Goal: Information Seeking & Learning: Learn about a topic

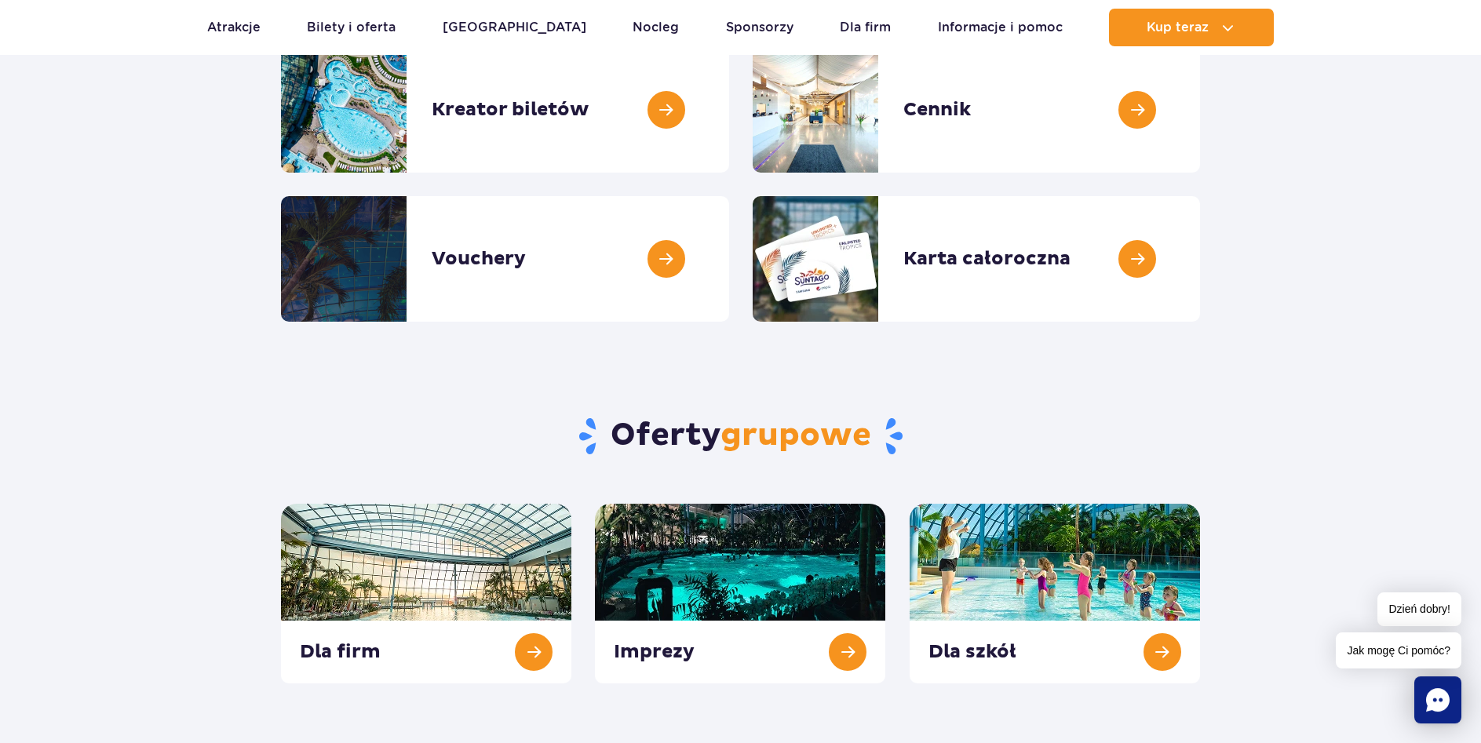
scroll to position [240, 0]
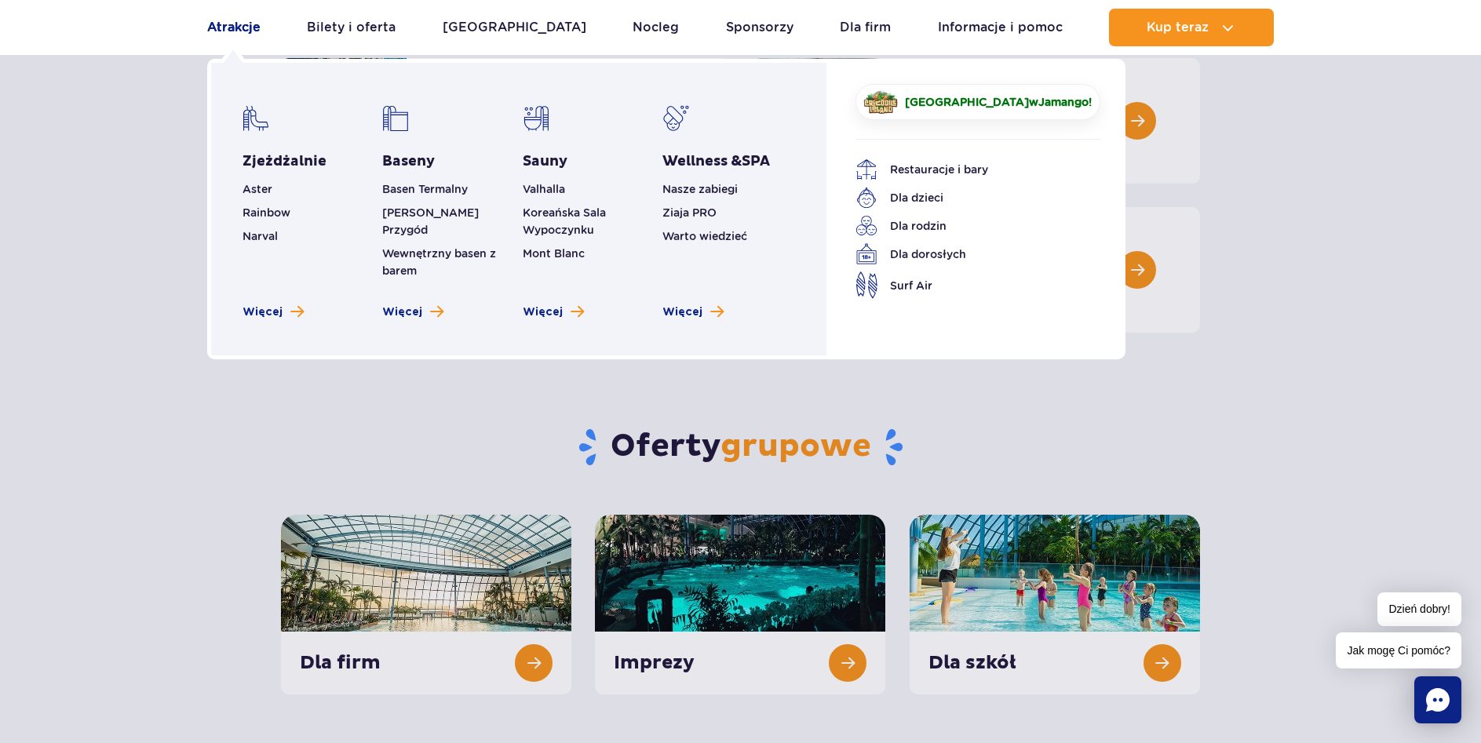
click at [221, 23] on link "Atrakcje" at bounding box center [233, 28] width 53 height 38
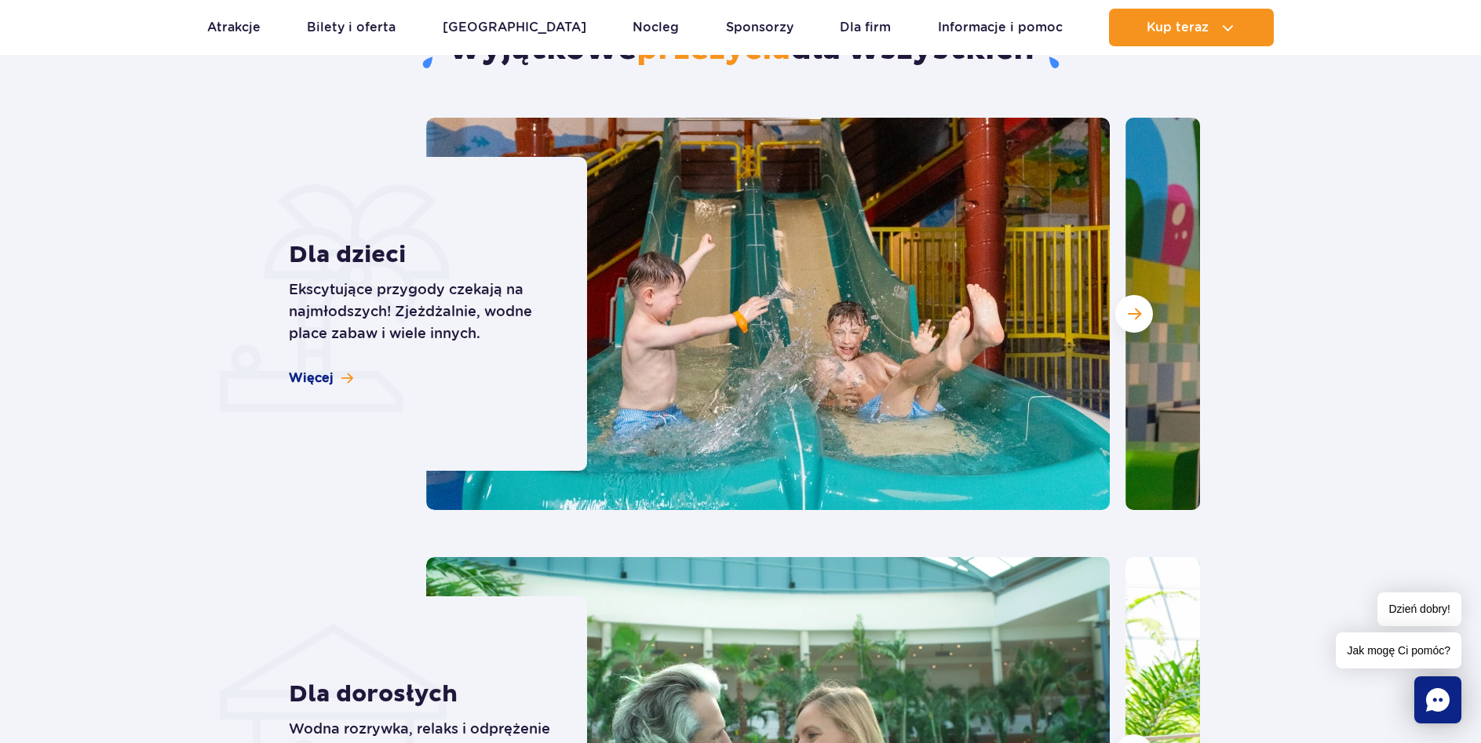
scroll to position [1601, 0]
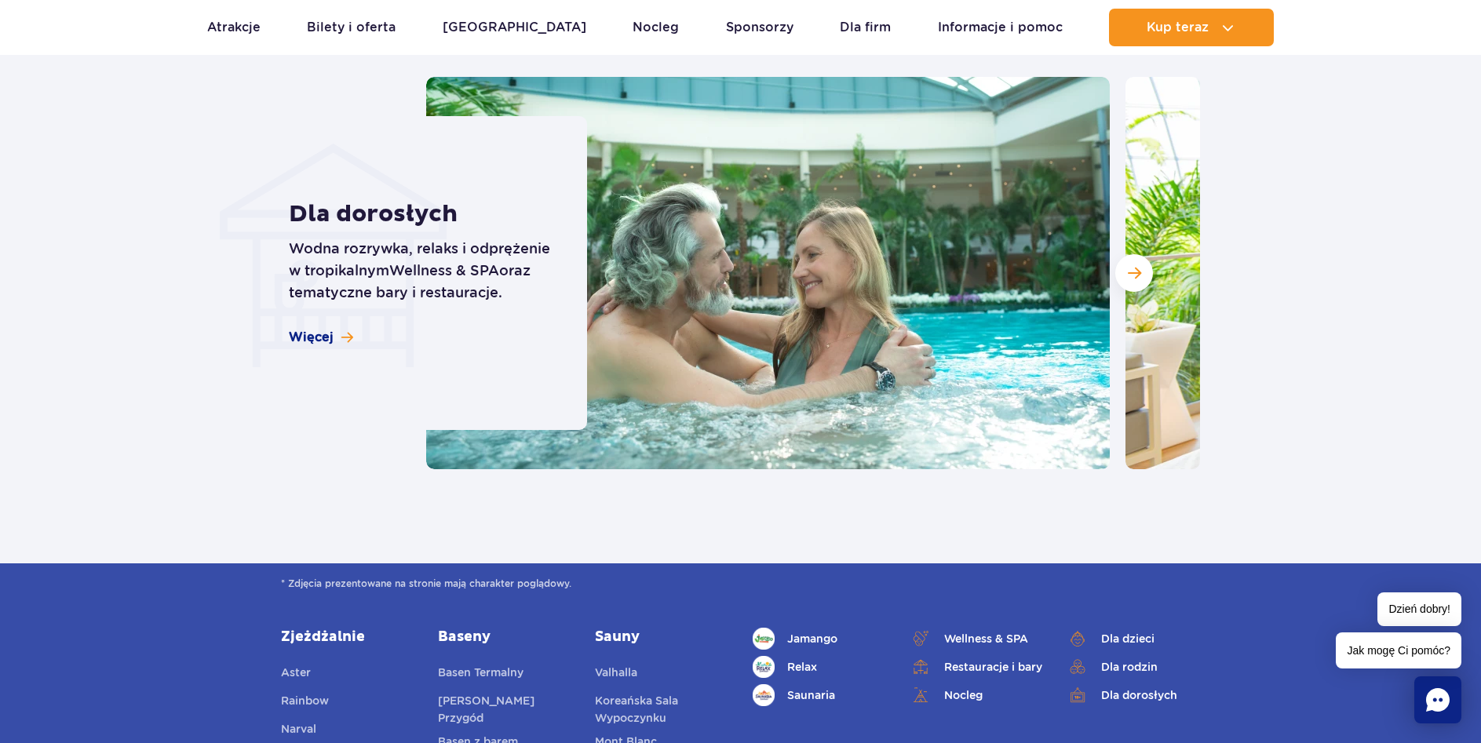
click at [267, 28] on ul "Aktualny ruch w parku Atrakcje Zjeżdżalnie Aster Rainbow Narval Więcej Baseny B…" at bounding box center [740, 28] width 1067 height 38
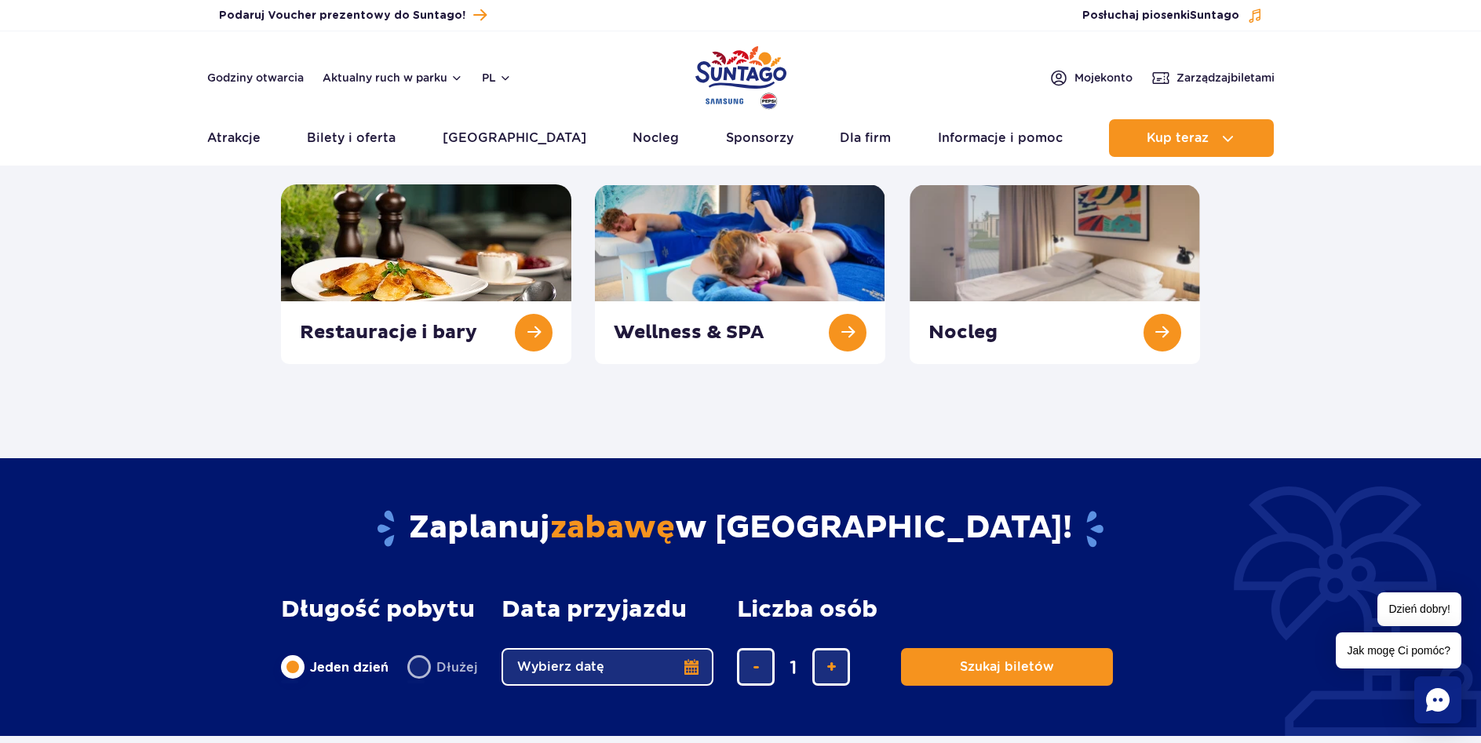
scroll to position [0, 0]
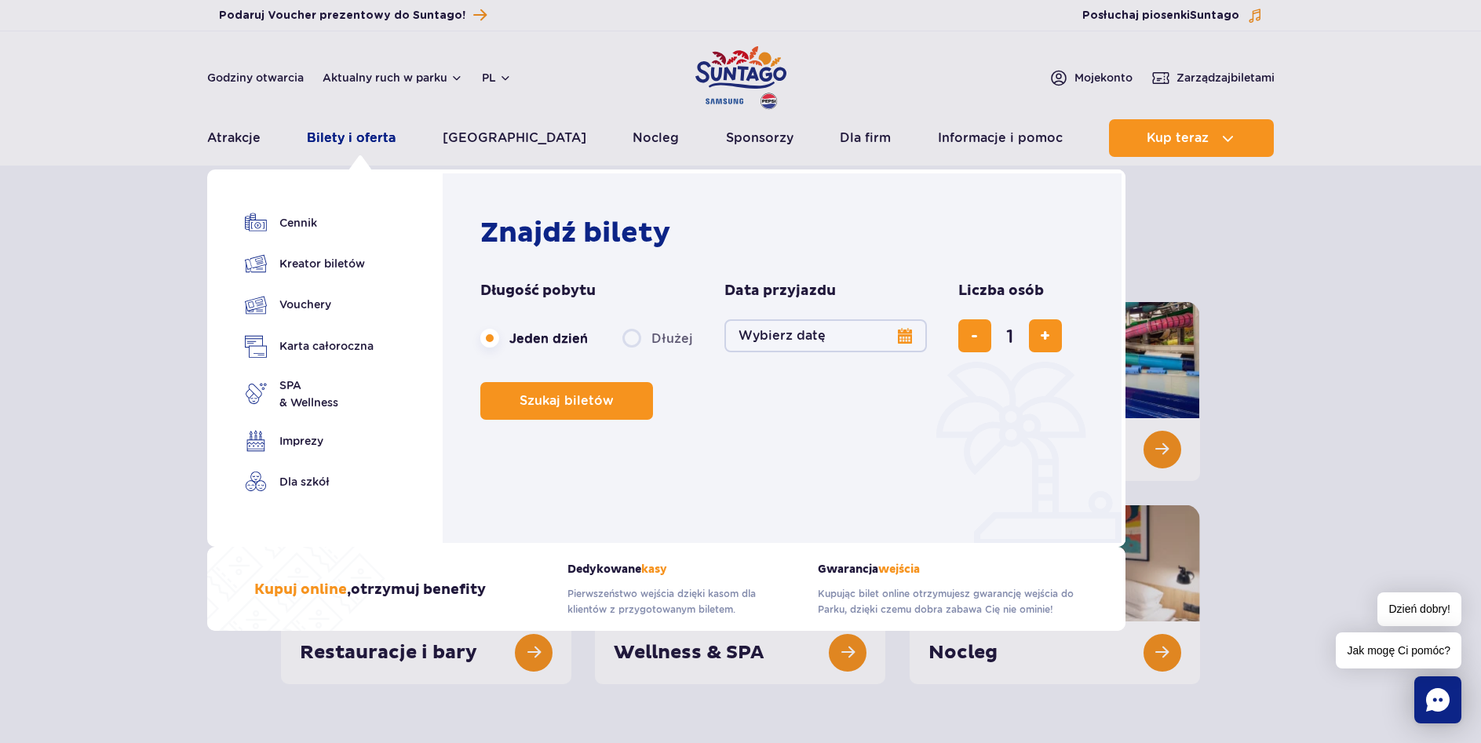
click at [331, 135] on link "Bilety i oferta" at bounding box center [351, 138] width 89 height 38
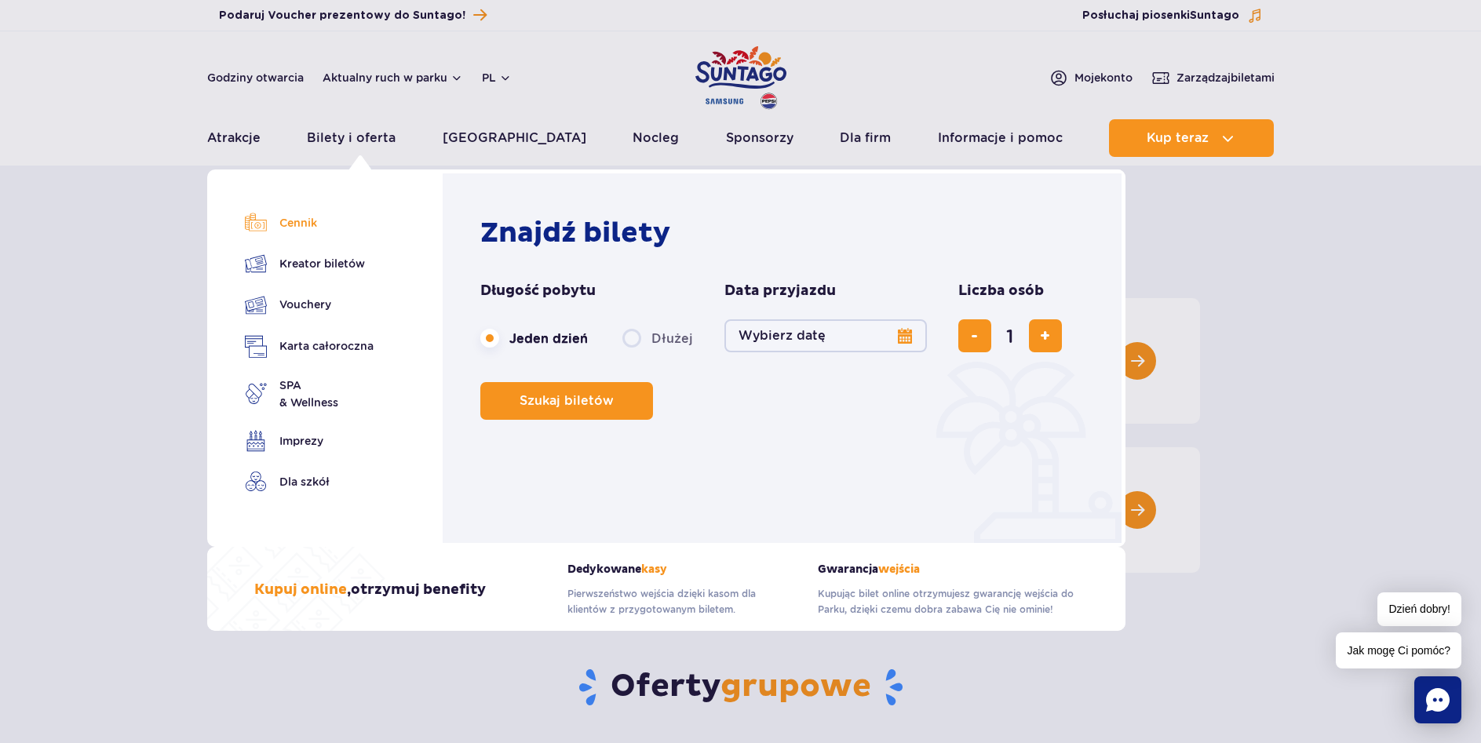
click at [315, 220] on link "Cennik" at bounding box center [309, 223] width 129 height 22
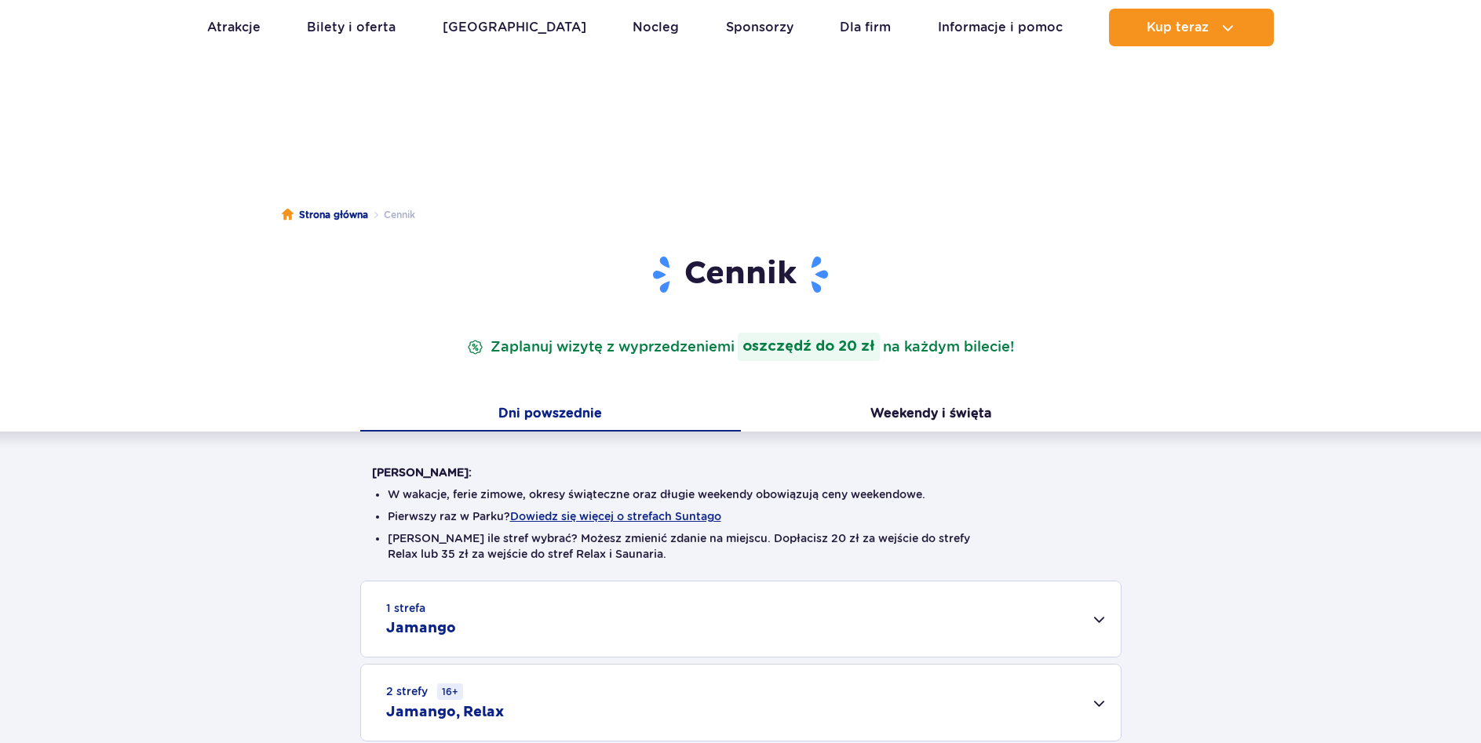
scroll to position [240, 0]
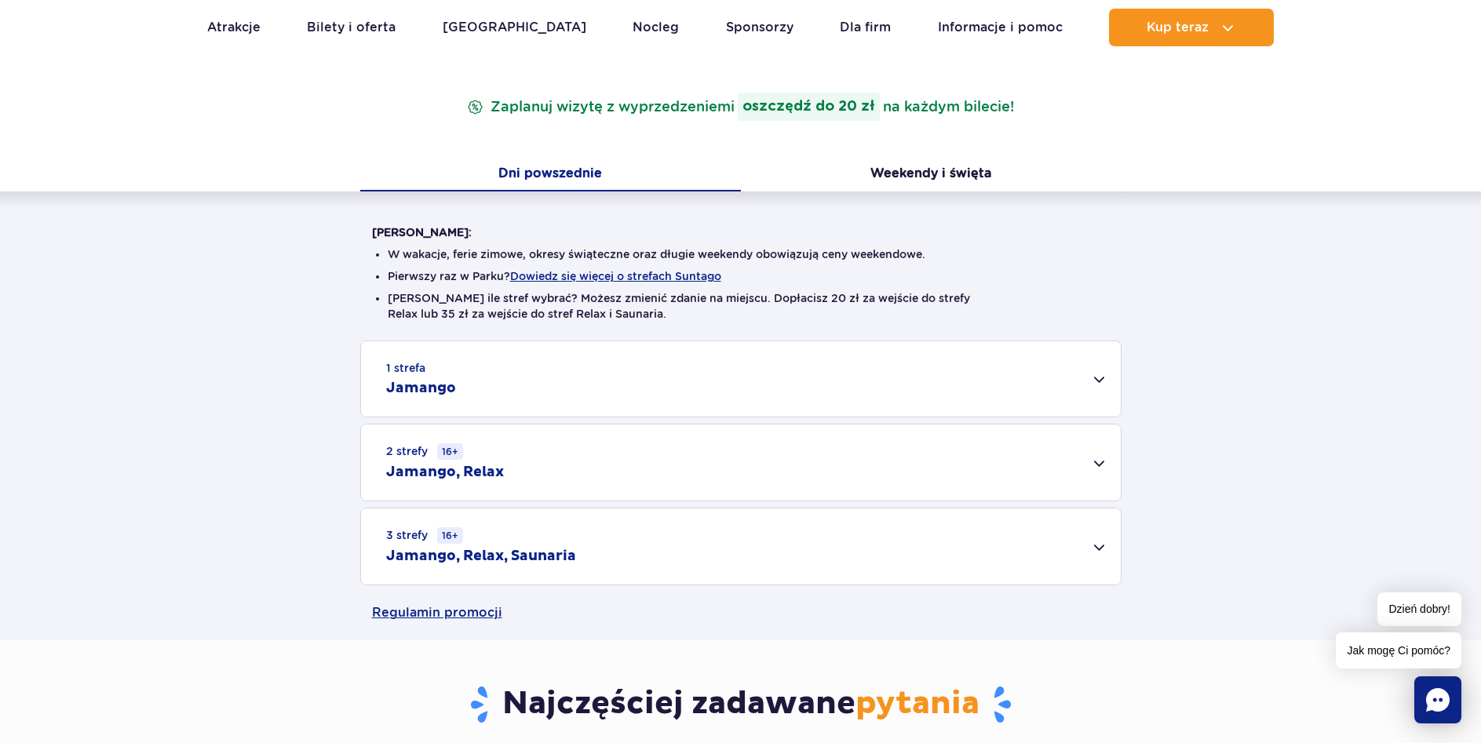
click at [1086, 551] on div "3 strefy 16+ Jamango, Relax, Saunaria" at bounding box center [741, 547] width 760 height 76
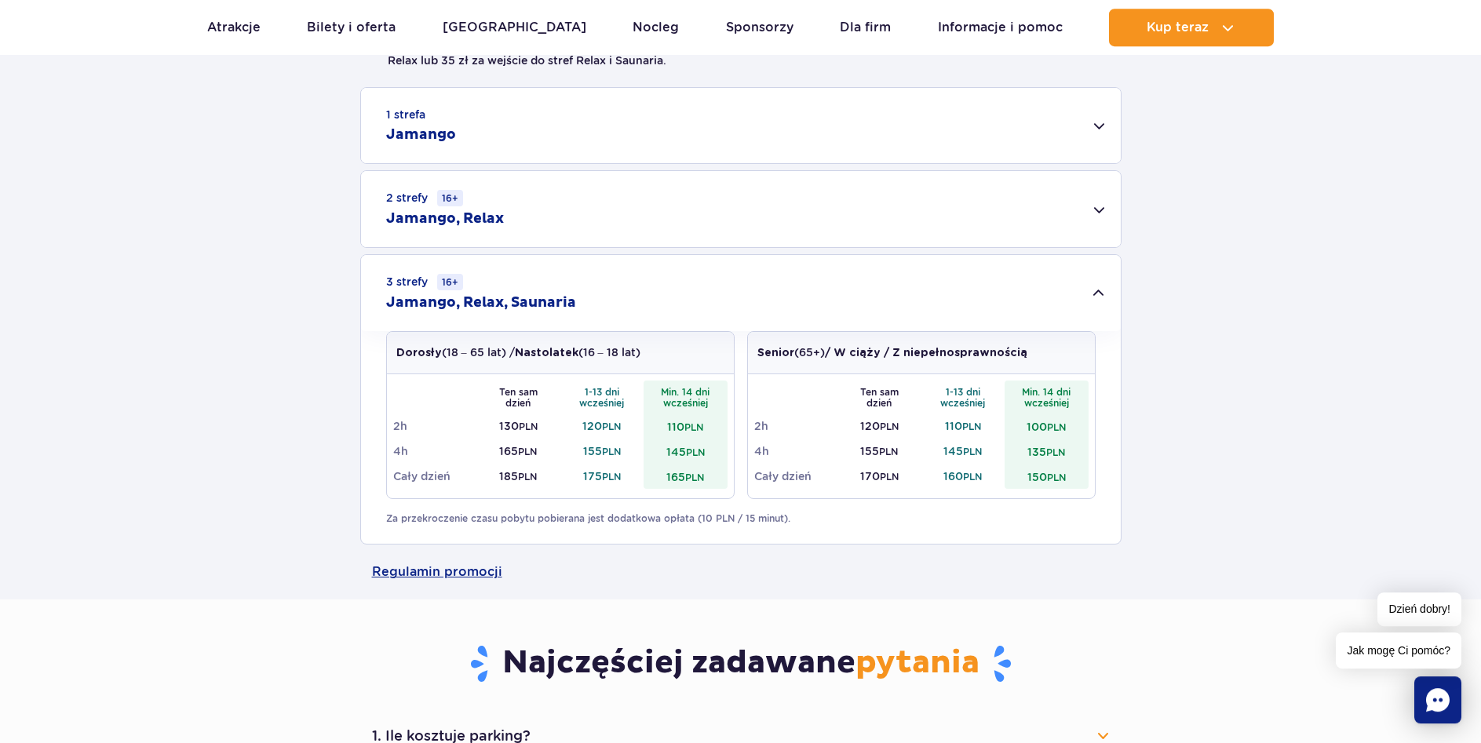
scroll to position [480, 0]
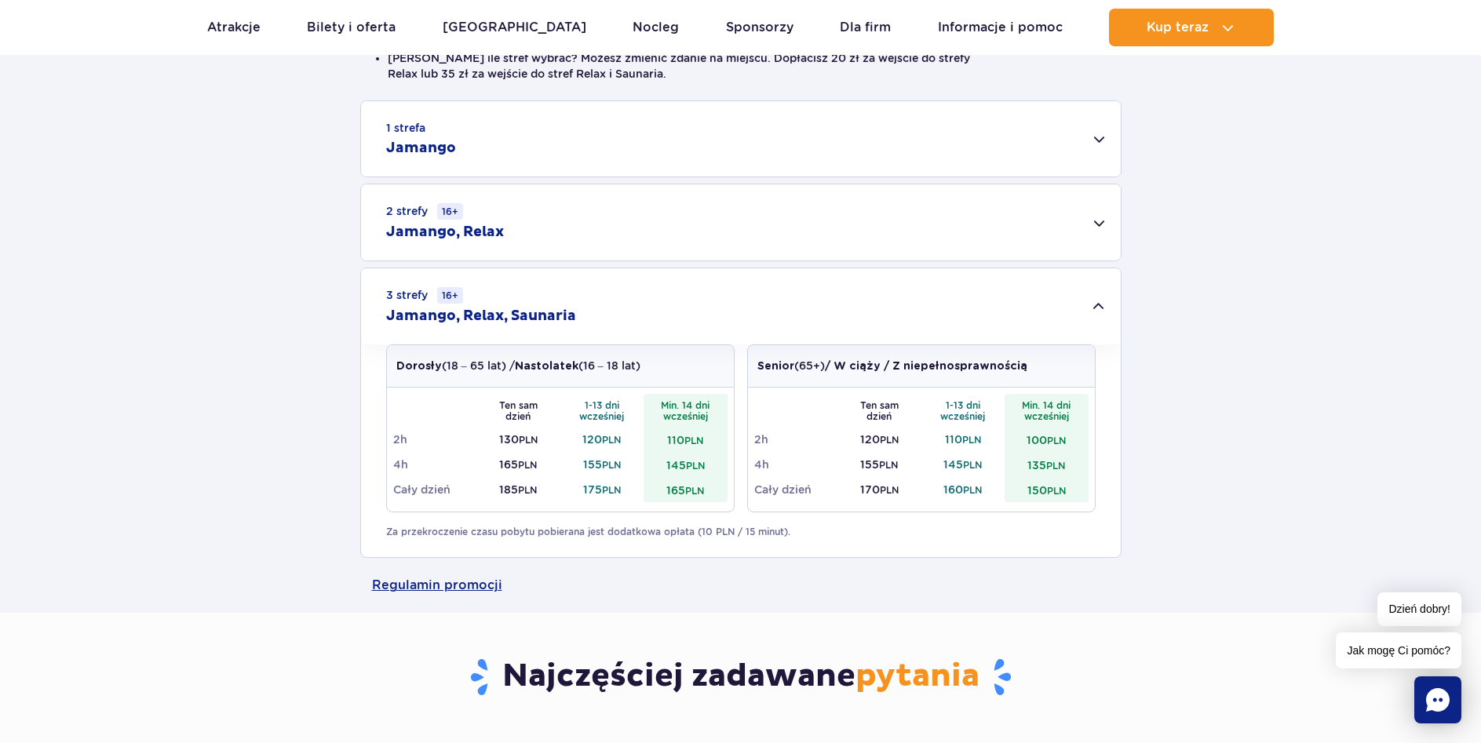
click at [658, 240] on div "2 strefy 16+ Jamango, Relax" at bounding box center [741, 222] width 760 height 76
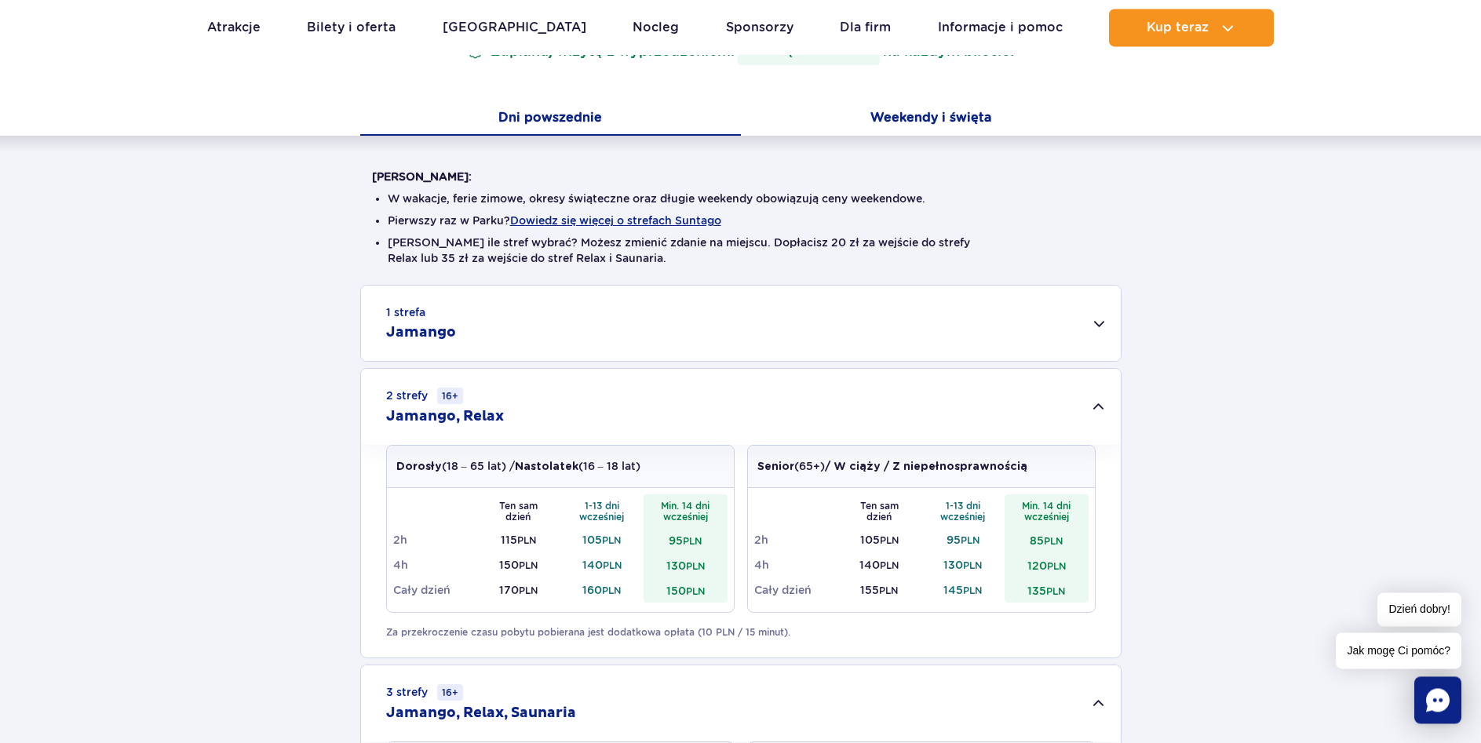
scroll to position [240, 0]
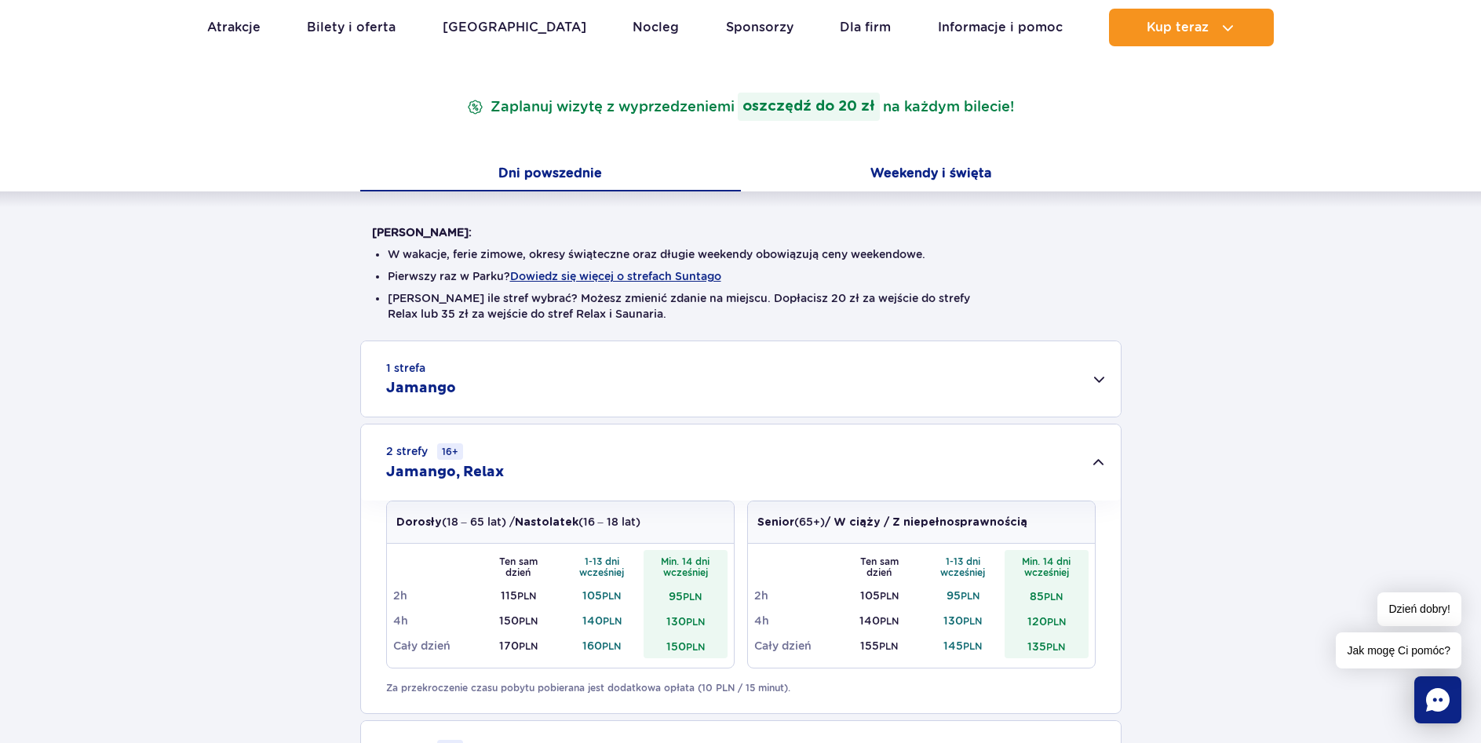
click at [968, 133] on div "Cennik Zaplanuj wizytę z wyprzedzeniem i oszczędź do 20 zł na każdym bilecie!" at bounding box center [740, 86] width 761 height 144
click at [926, 179] on button "Weekendy i święta" at bounding box center [931, 175] width 381 height 33
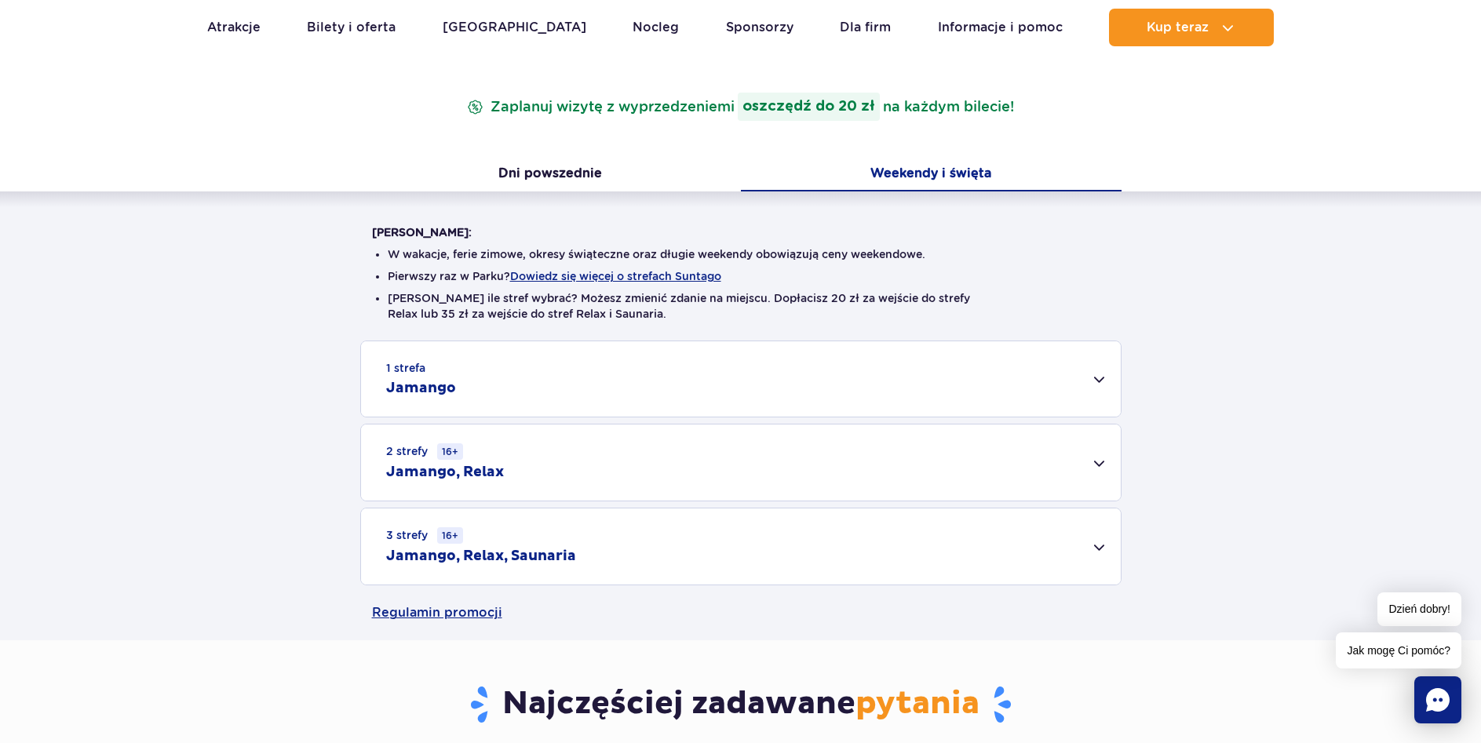
click at [511, 569] on div "3 strefy 16+ Jamango, Relax, Saunaria" at bounding box center [741, 547] width 760 height 76
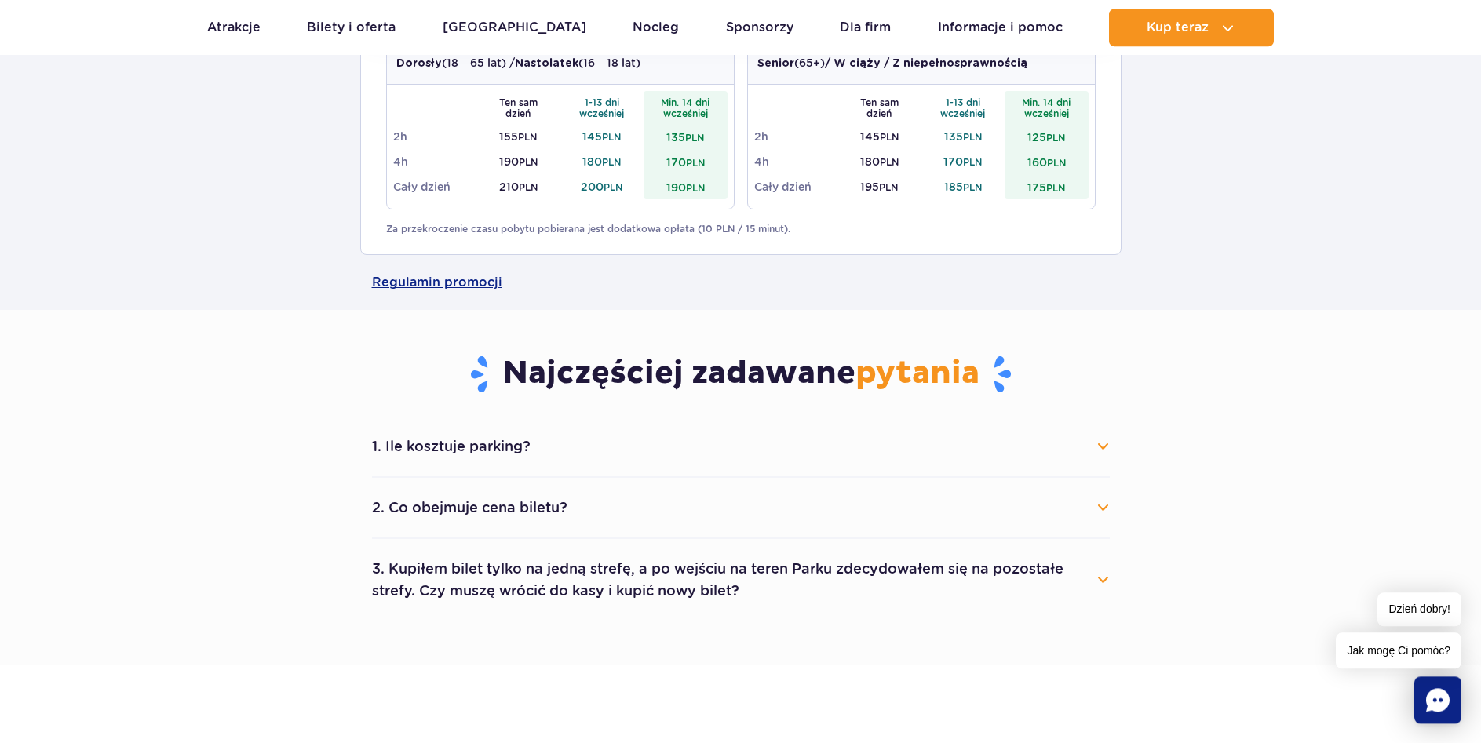
scroll to position [801, 0]
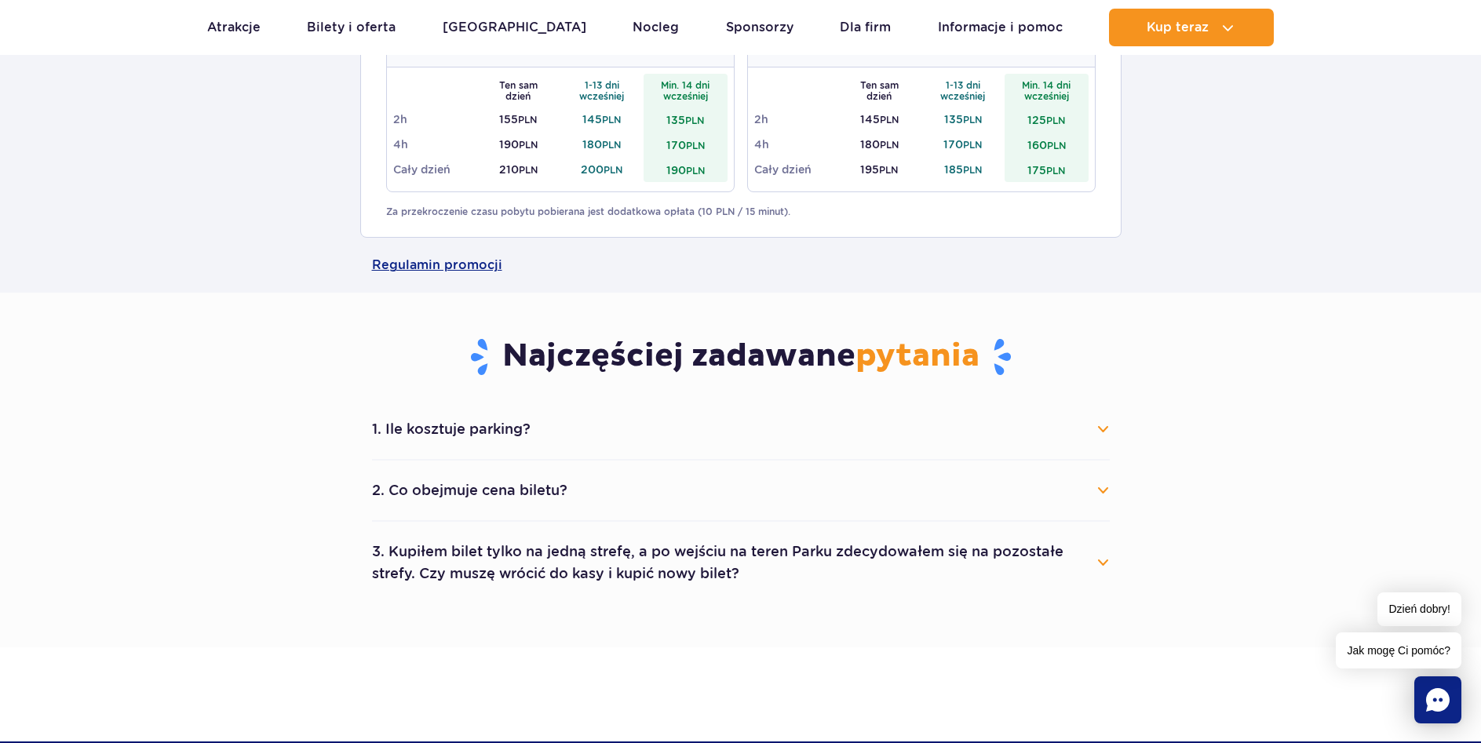
click at [529, 516] on li "2. Co obejmuje cena biletu? Cena biletu obejmuje wejście do wybranych stref par…" at bounding box center [741, 491] width 738 height 61
click at [533, 504] on button "2. Co obejmuje cena biletu?" at bounding box center [741, 490] width 738 height 35
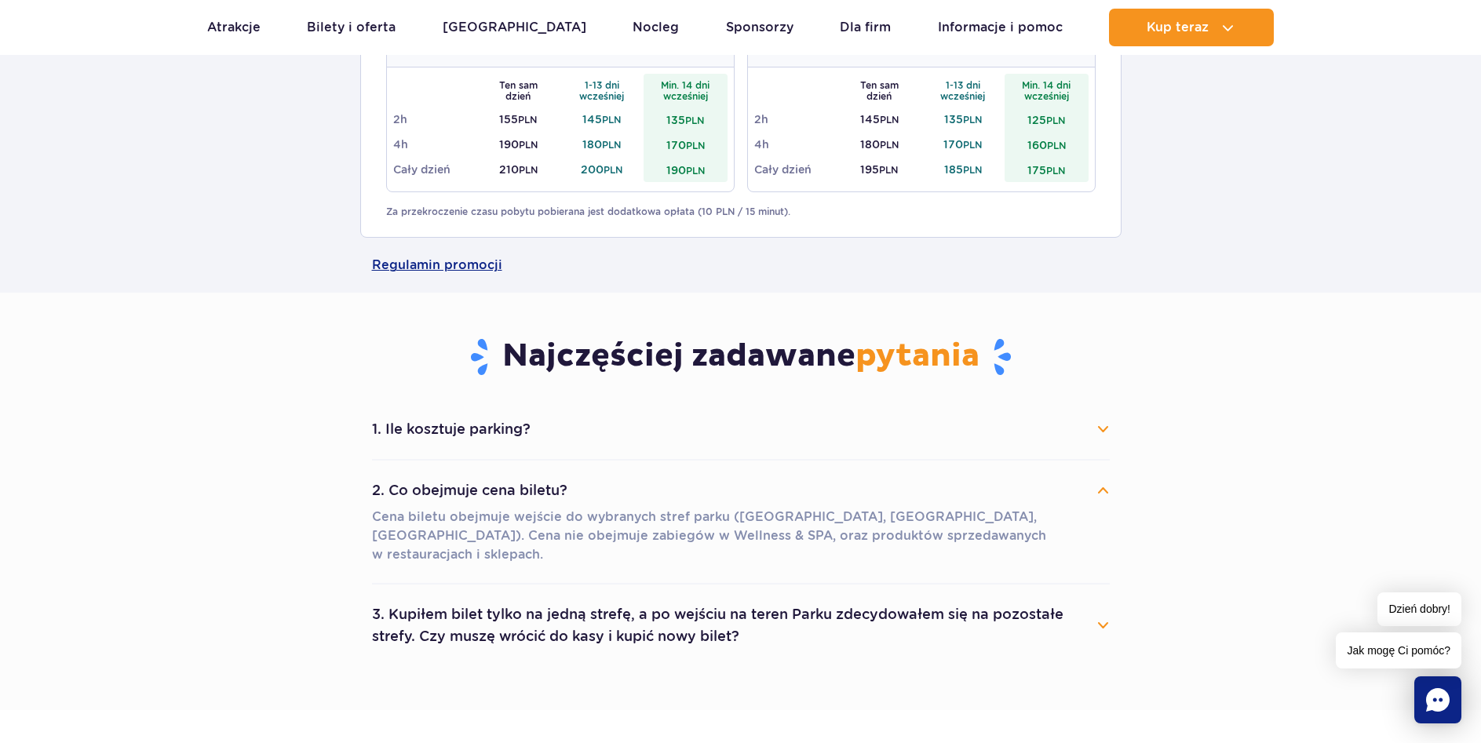
click at [555, 620] on button "3. Kupiłem bilet tylko na jedną strefę, a po wejściu na teren Parku zdecydowałe…" at bounding box center [741, 625] width 738 height 57
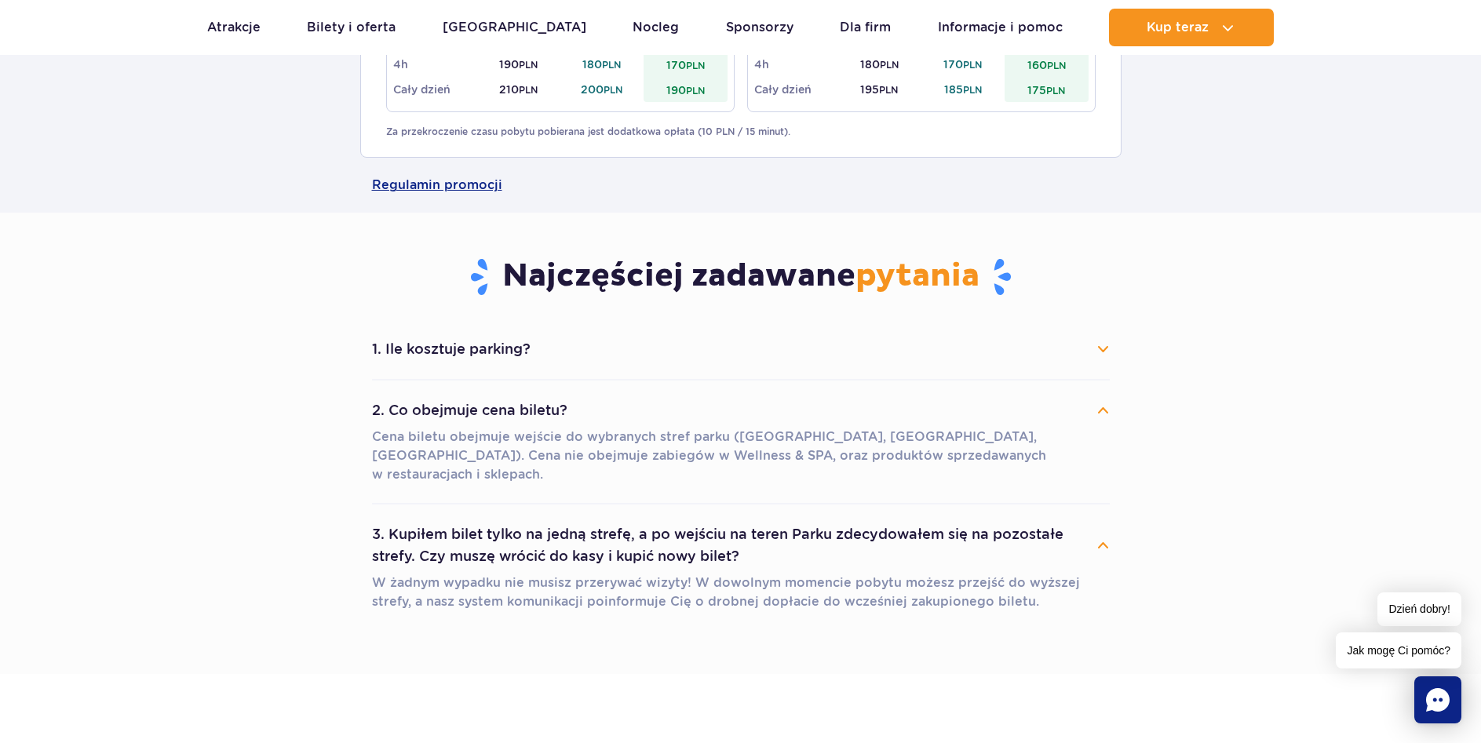
click at [555, 620] on main "Strona główna Cennik Cennik Zaplanuj wizytę z wyprzedzeniem i oszczędź do 20 zł…" at bounding box center [740, 382] width 1481 height 2463
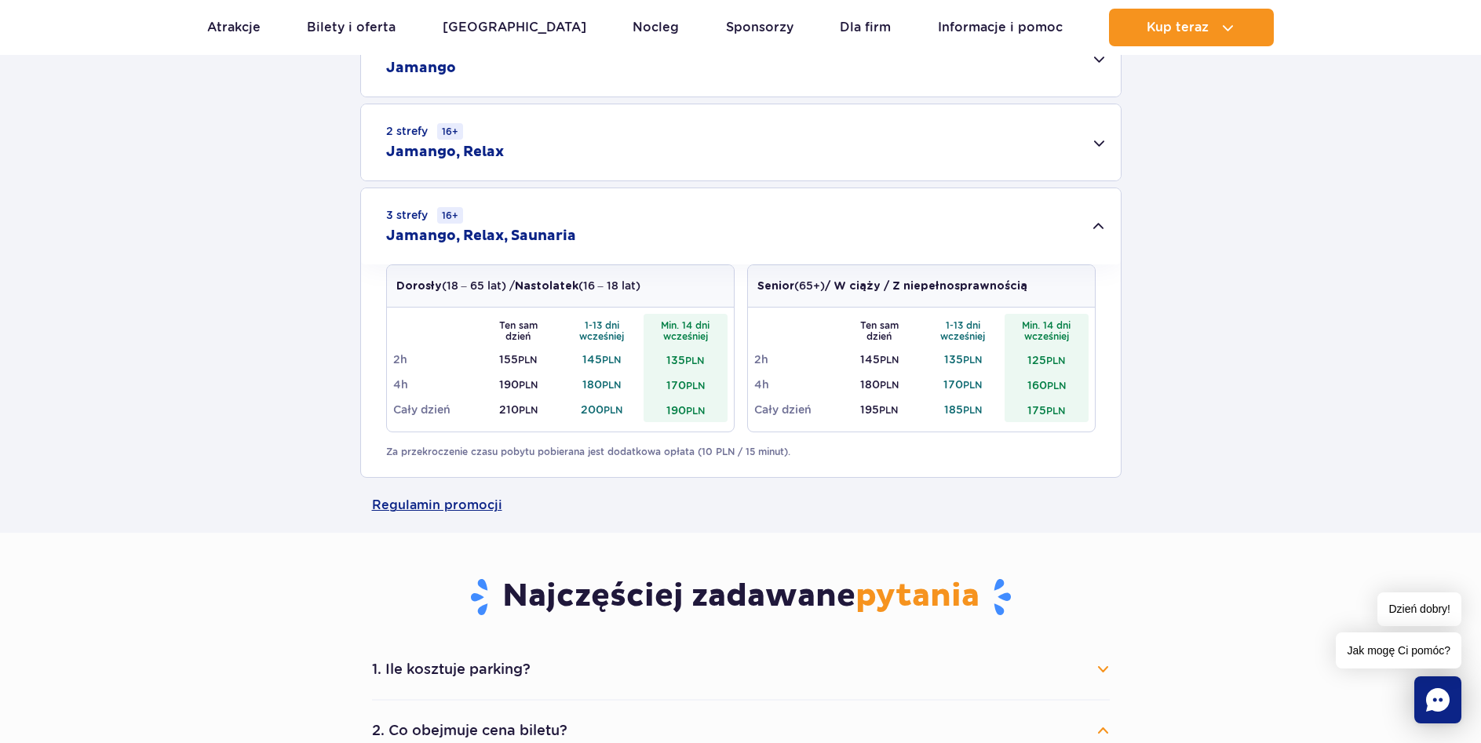
scroll to position [0, 0]
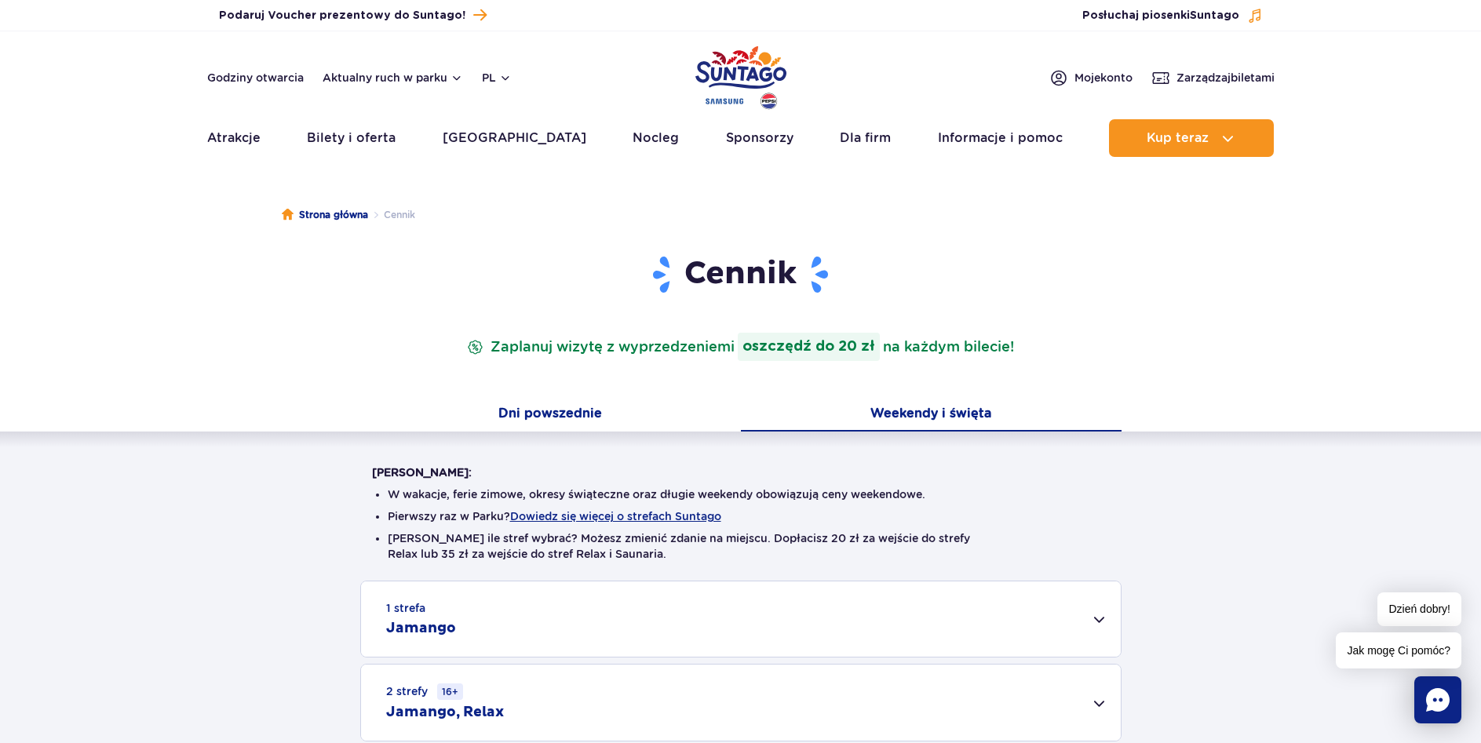
click at [515, 409] on button "Dni powszednie" at bounding box center [550, 415] width 381 height 33
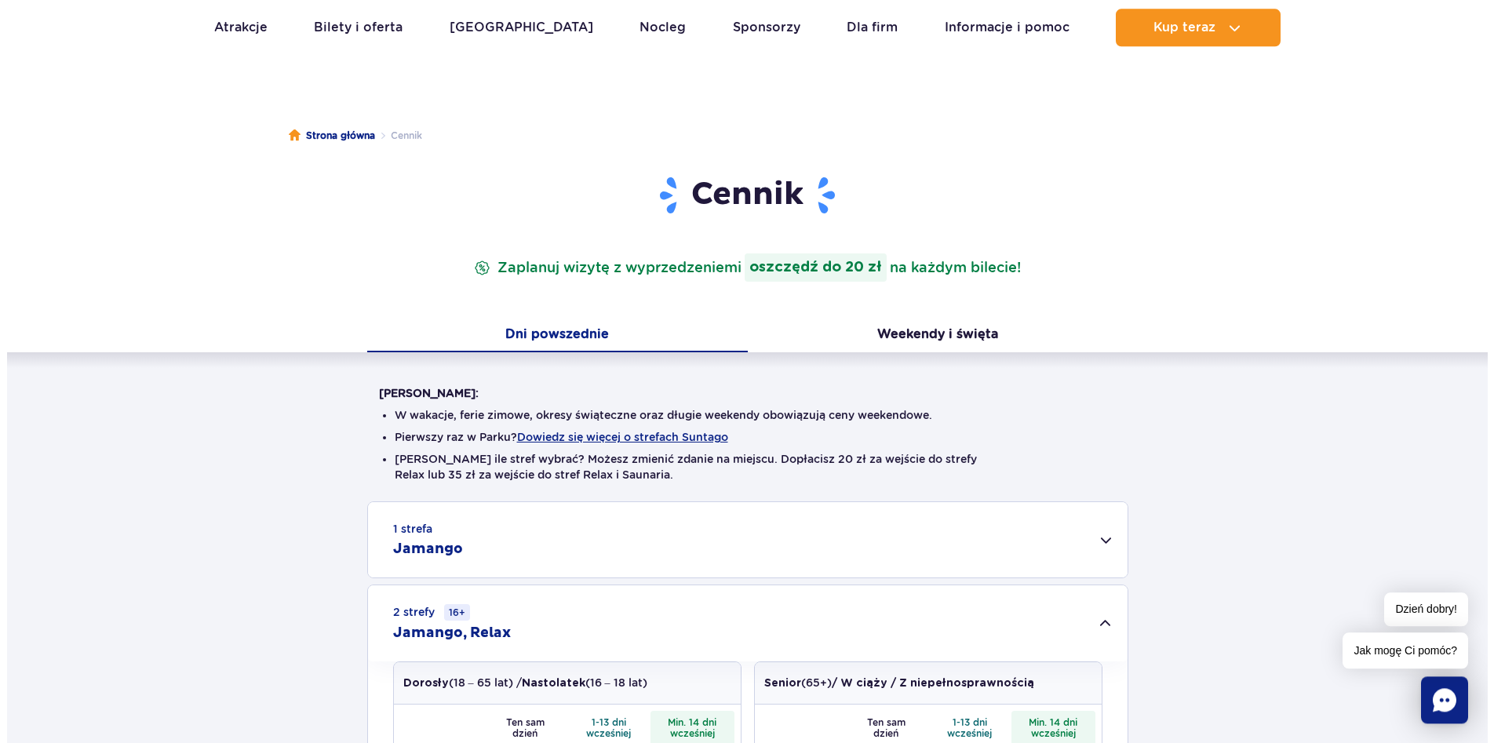
scroll to position [80, 0]
click at [643, 437] on button "Dowiedz się więcej o strefach Suntago" at bounding box center [615, 436] width 211 height 13
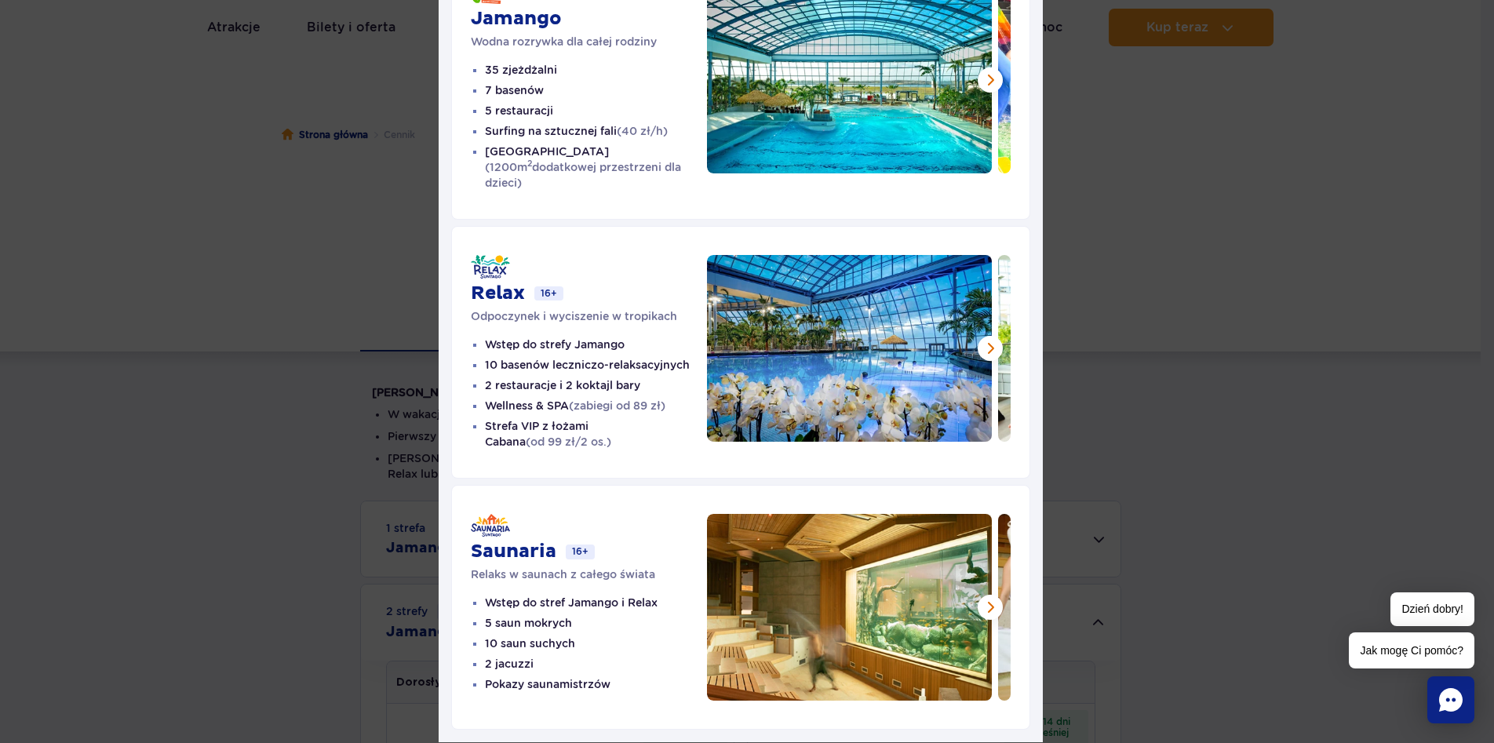
scroll to position [213, 0]
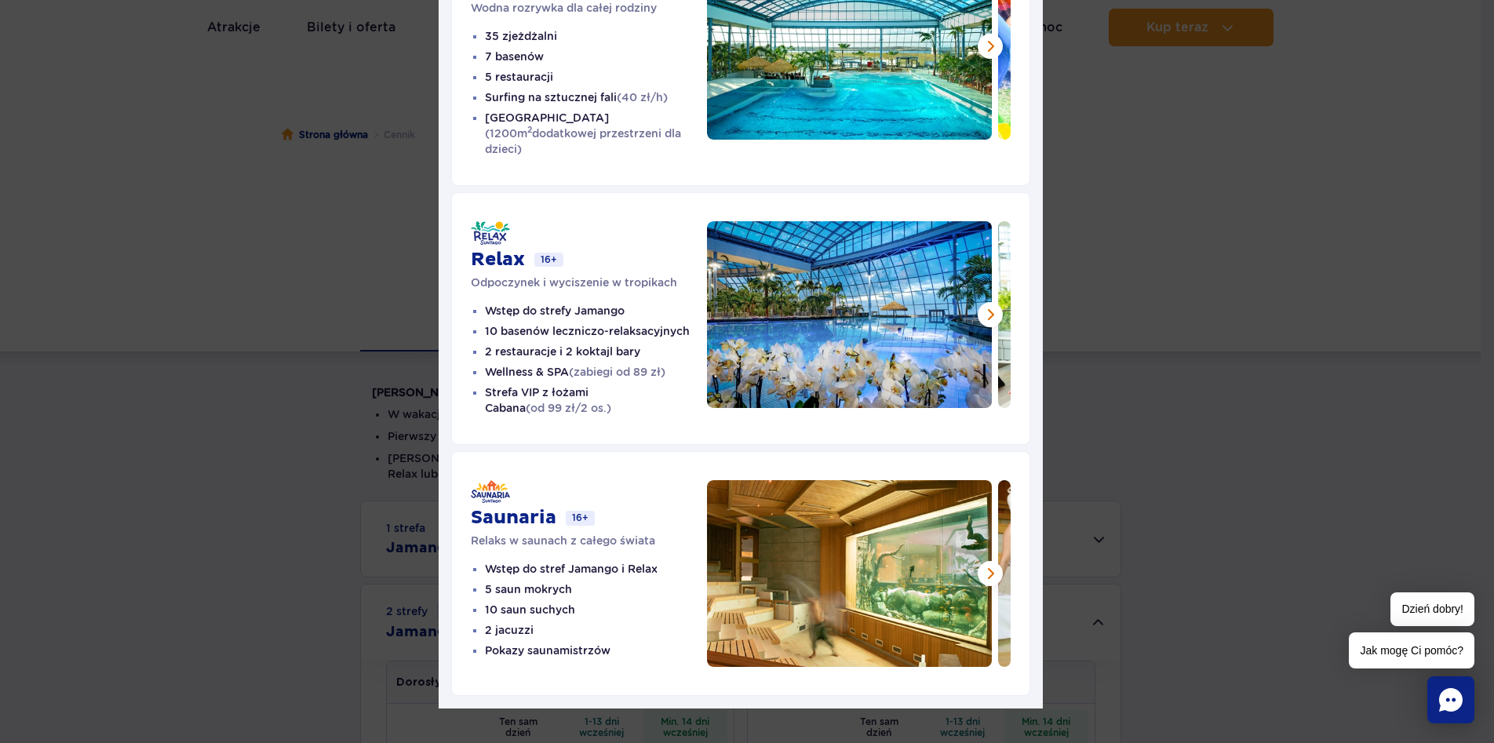
click at [1249, 180] on div "Strefy Suntago [PERSON_NAME] rozrywka dla całej rodziny 35 zjeżdżalni 7 basenów…" at bounding box center [740, 273] width 1481 height 972
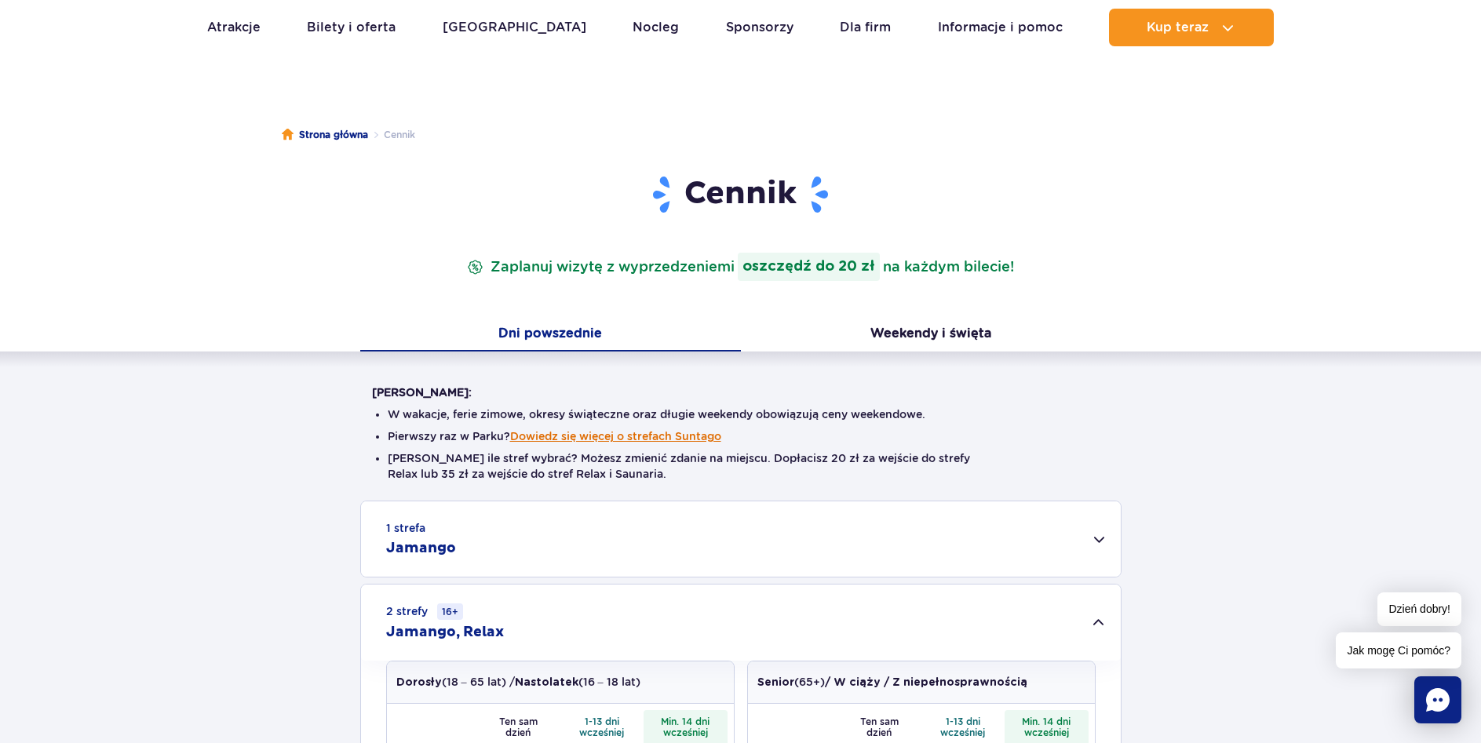
click at [581, 433] on button "Dowiedz się więcej o strefach Suntago" at bounding box center [615, 436] width 211 height 13
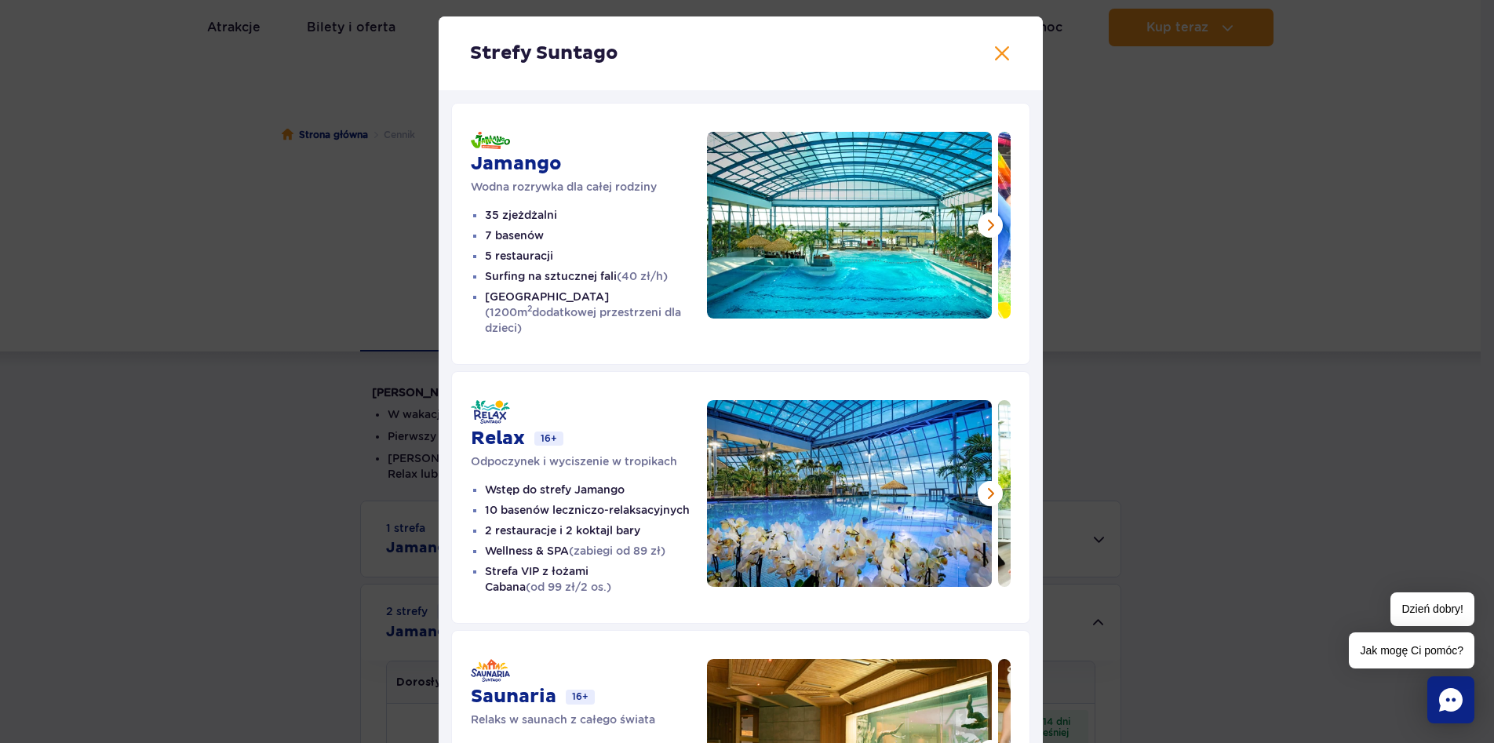
scroll to position [123, 0]
